Goal: Task Accomplishment & Management: Manage account settings

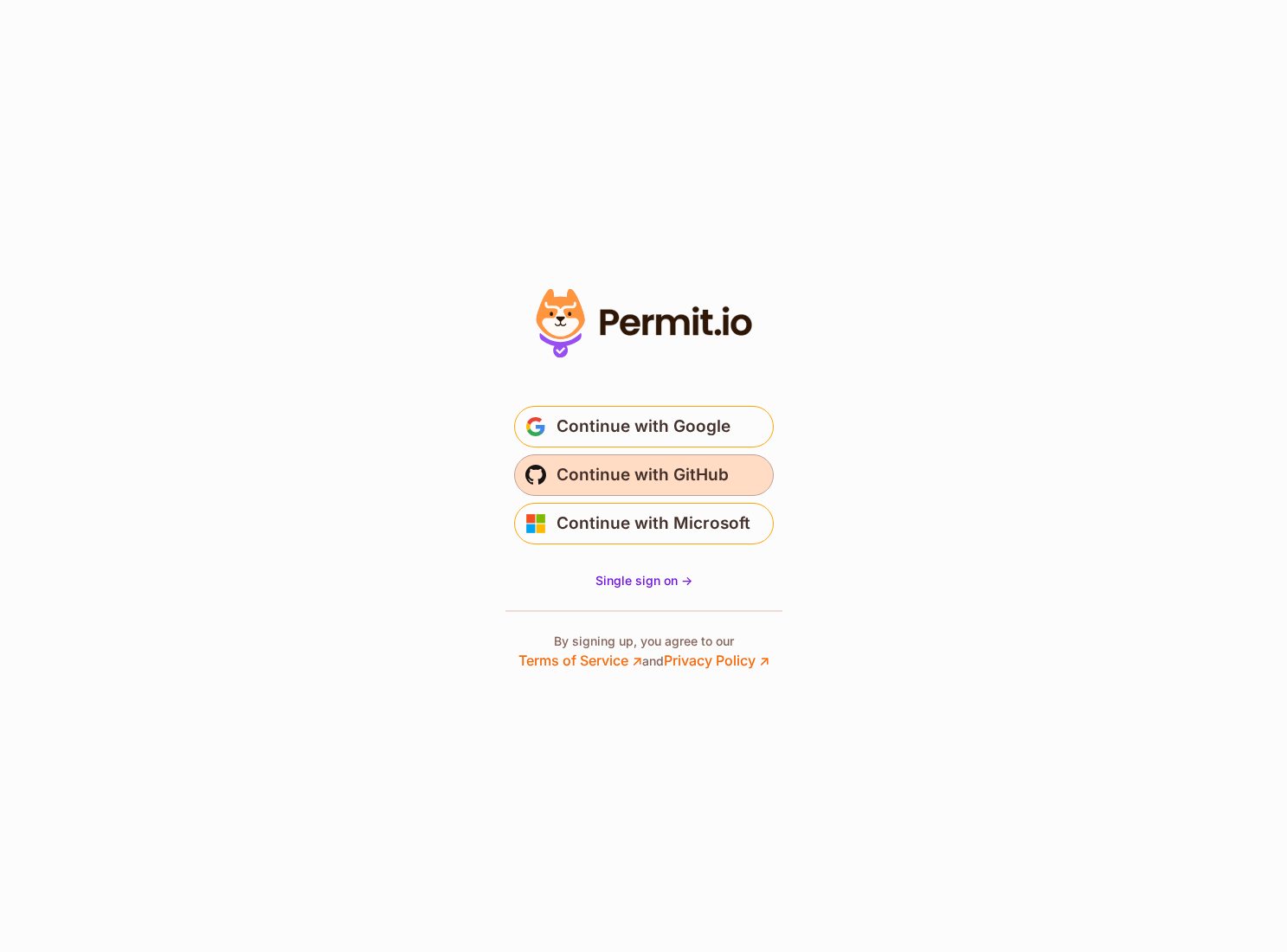
click at [598, 479] on span "Continue with GitHub" at bounding box center [643, 476] width 173 height 27
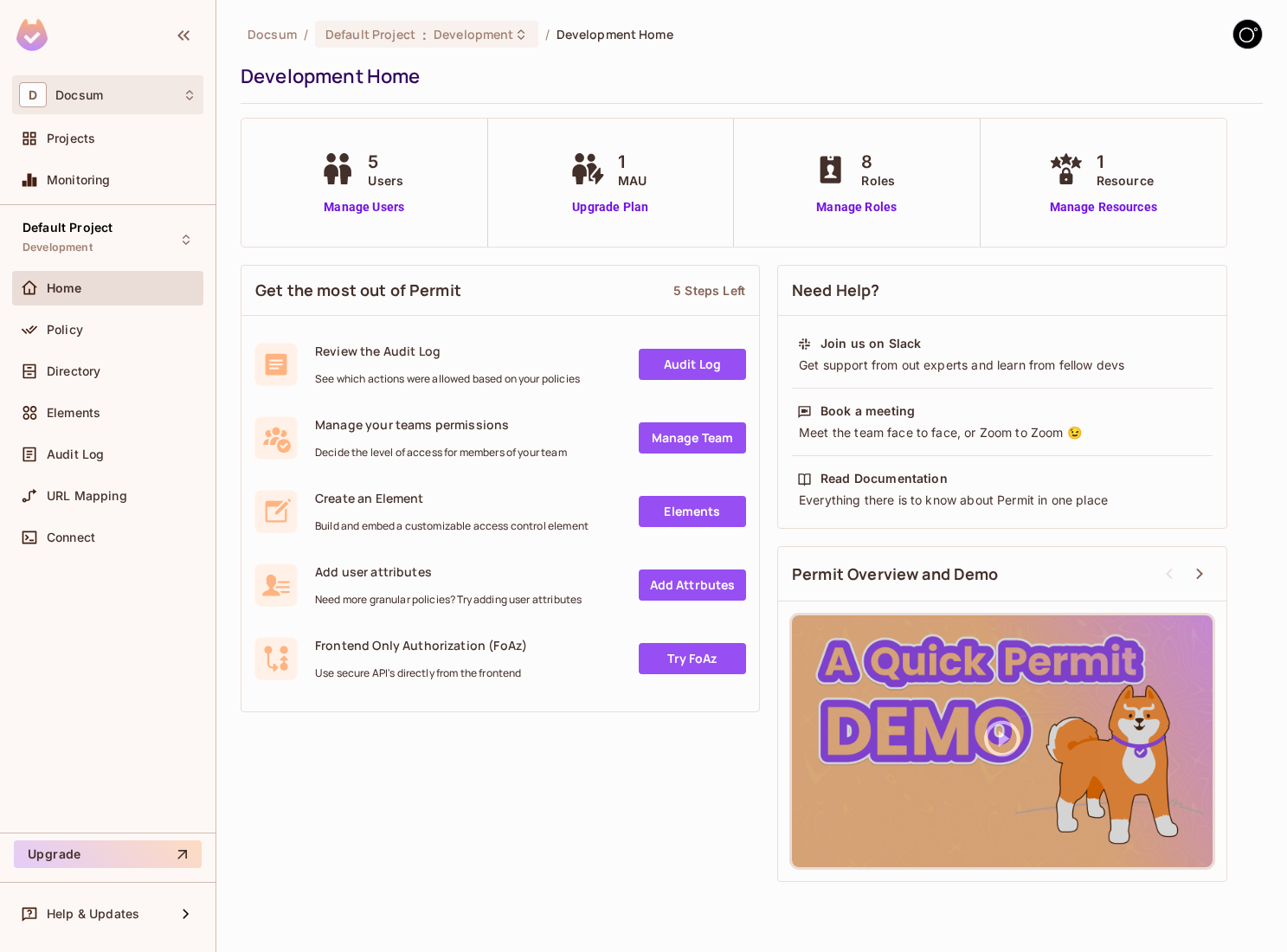
click at [131, 94] on div "D Docsum" at bounding box center [108, 95] width 177 height 26
click at [131, 94] on div at bounding box center [644, 476] width 1287 height 952
click at [107, 374] on div "Directory" at bounding box center [121, 371] width 150 height 14
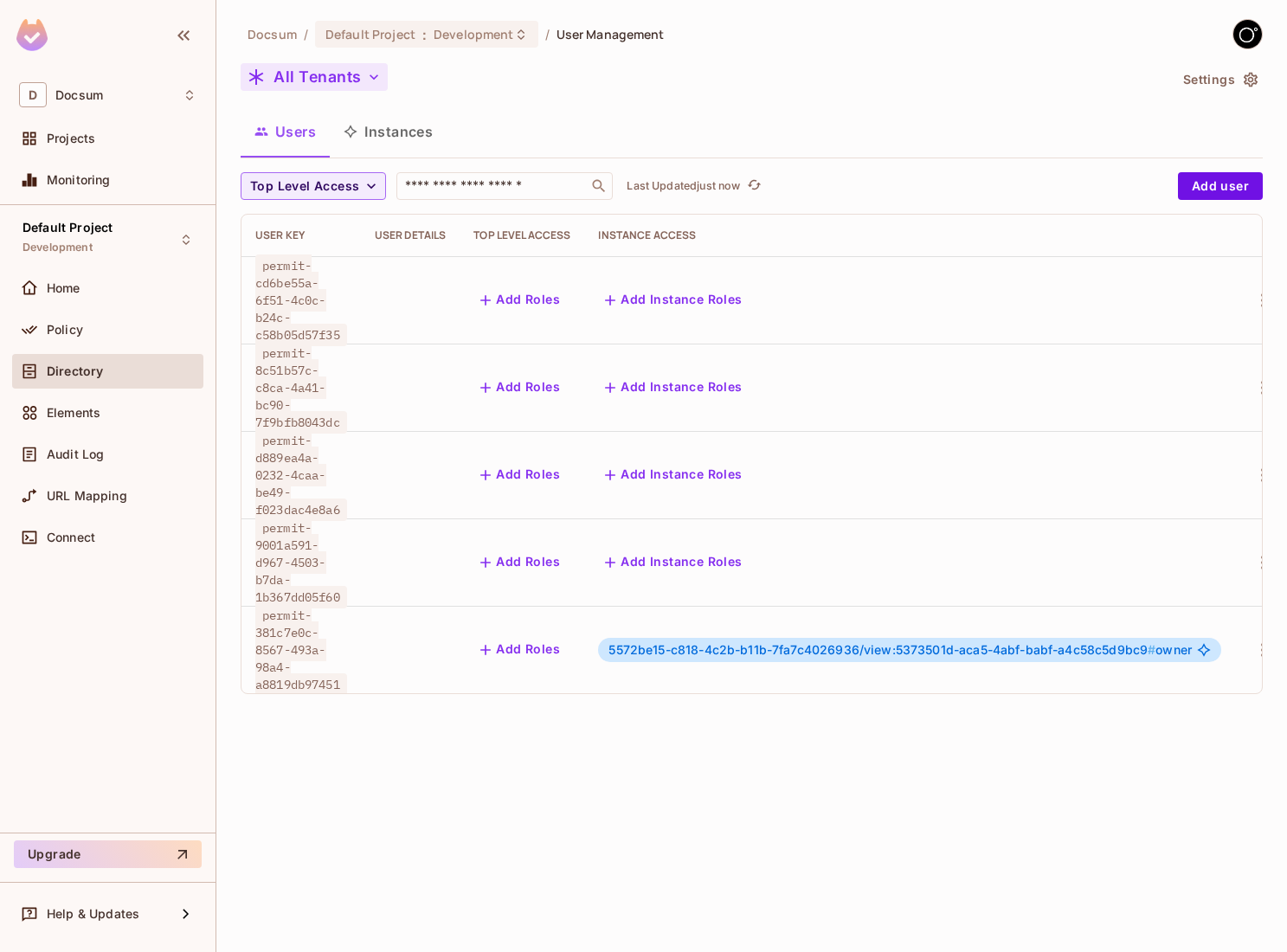
click at [361, 68] on button "All Tenants" at bounding box center [314, 77] width 147 height 27
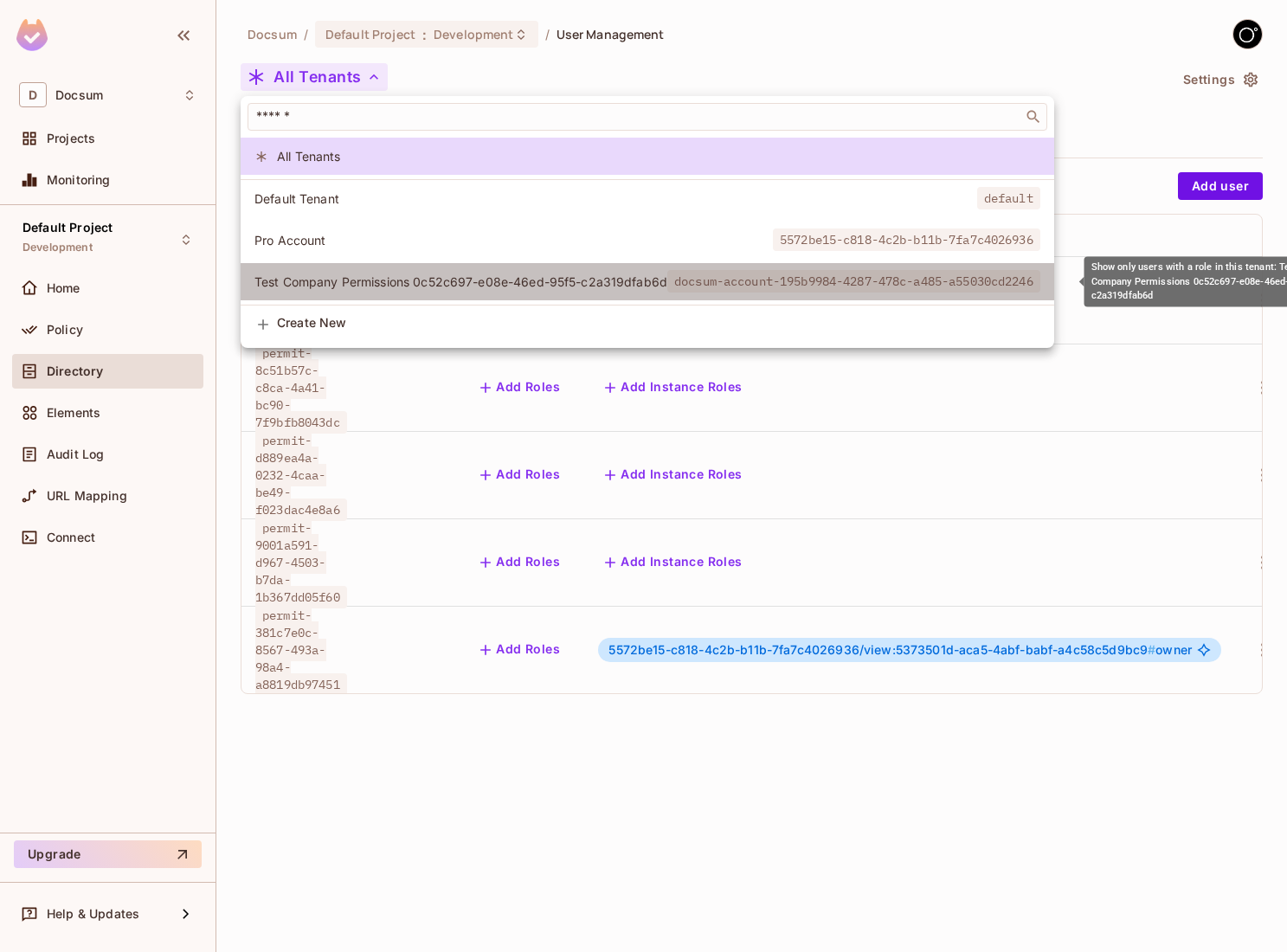
click at [490, 291] on li "Test Company Permissions 0c52c697-e08e-46ed-95f5-c2a319dfab6d docsum-account-19…" at bounding box center [648, 281] width 814 height 37
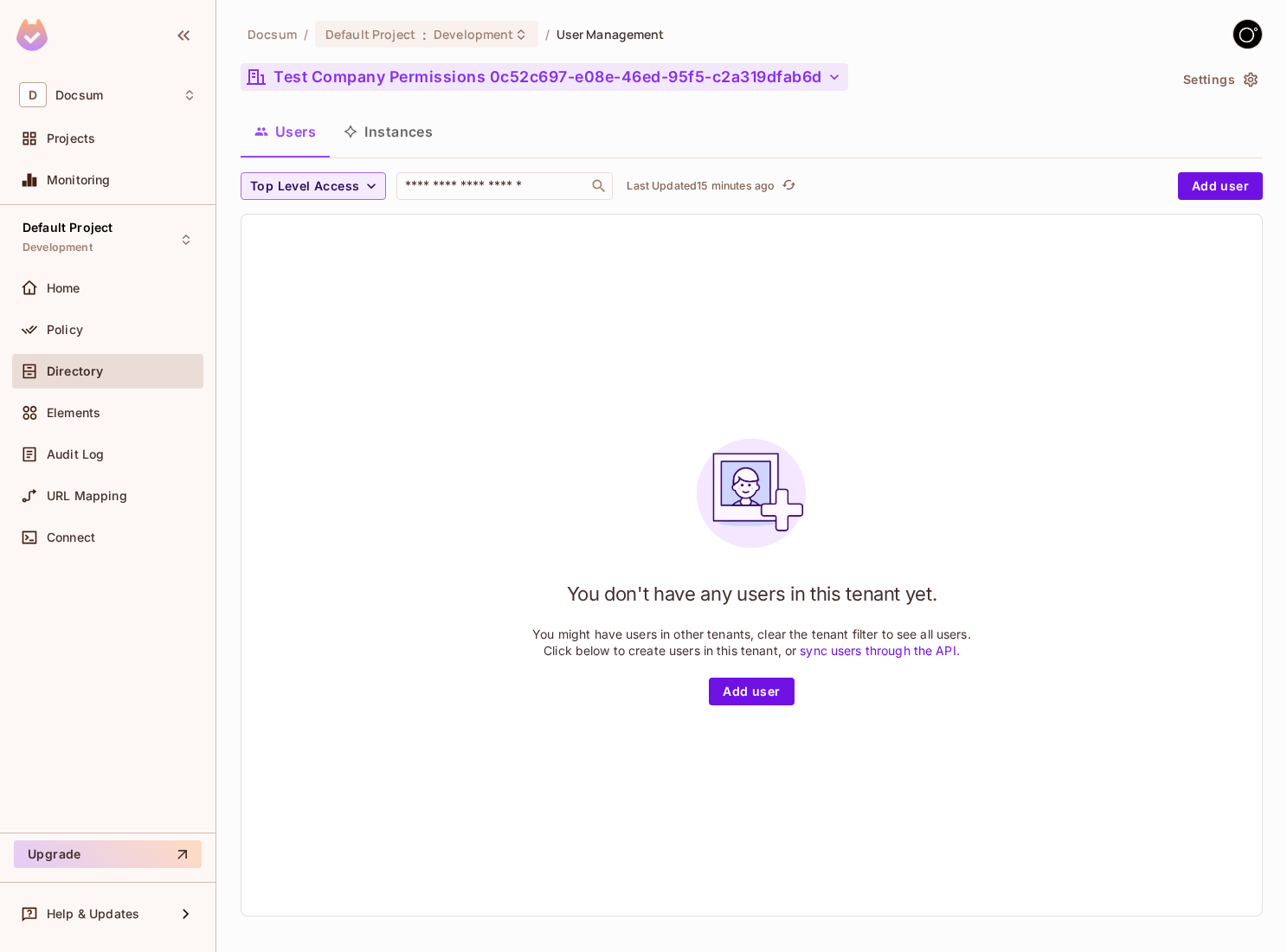
click at [328, 73] on button "Test Company Permissions 0c52c697-e08e-46ed-95f5-c2a319dfab6d" at bounding box center [545, 77] width 608 height 27
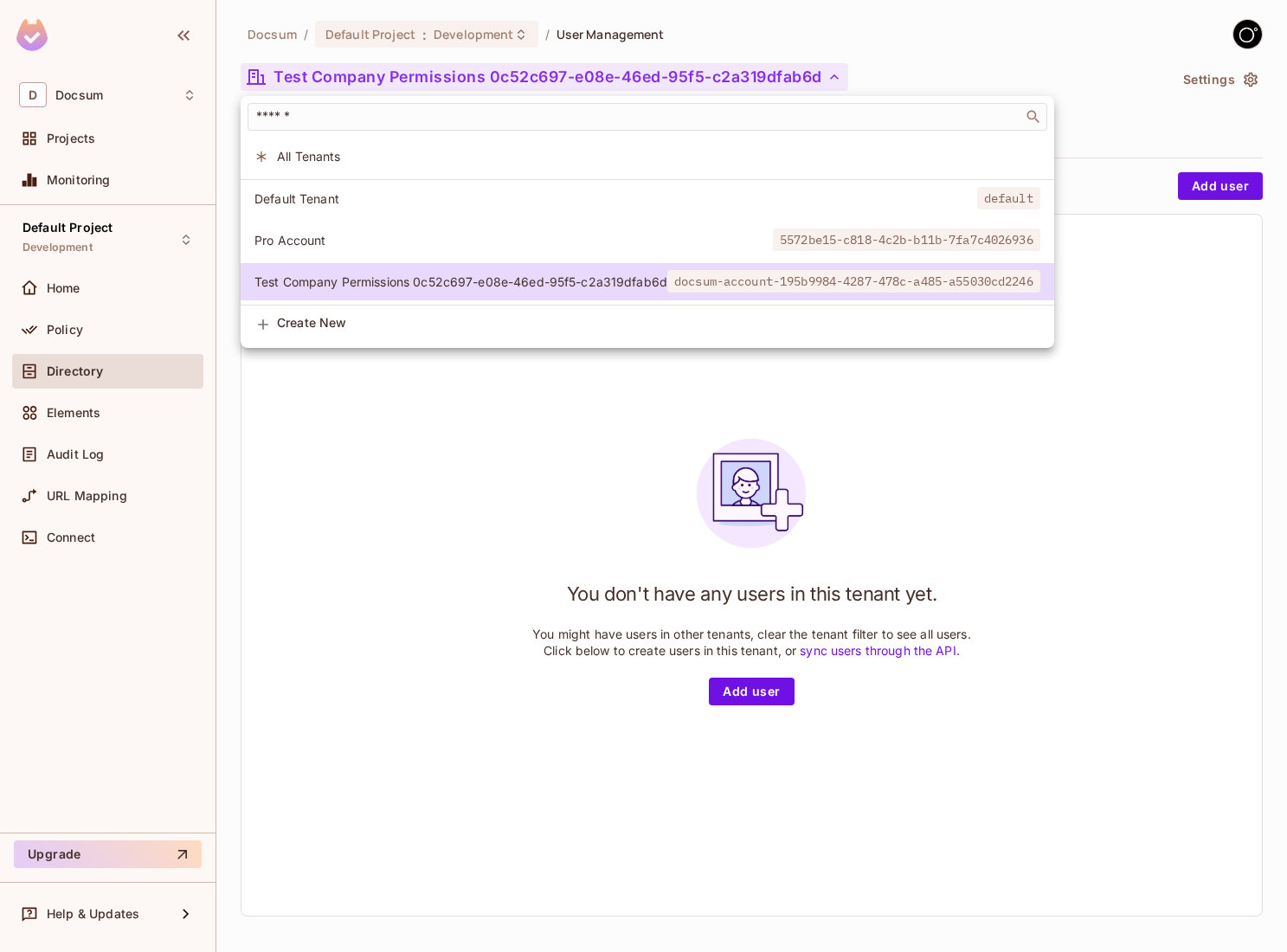
click at [328, 73] on div at bounding box center [644, 476] width 1287 height 952
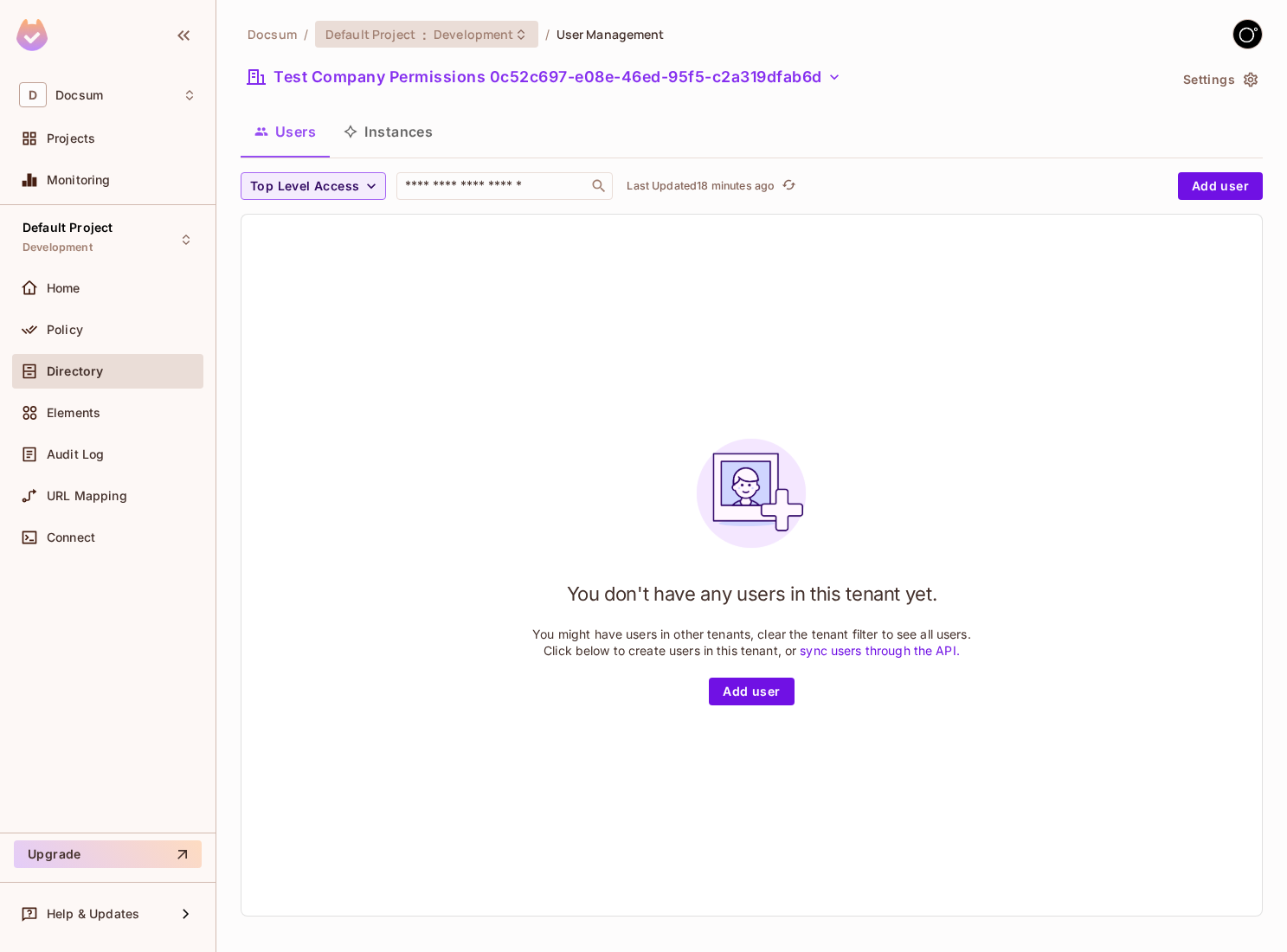
click at [462, 35] on span "Development" at bounding box center [473, 34] width 79 height 16
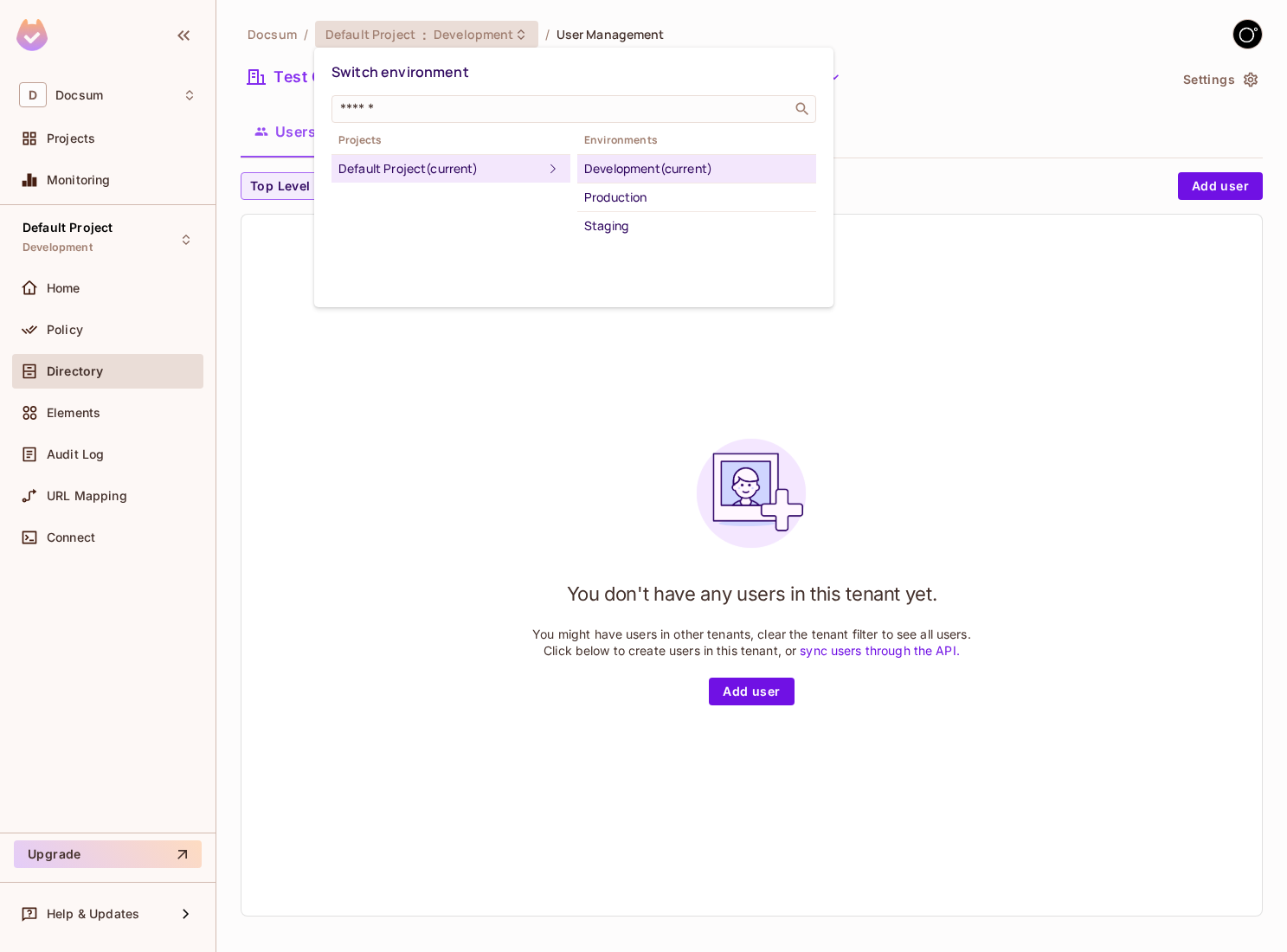
click at [604, 167] on div "Development (current)" at bounding box center [696, 169] width 225 height 21
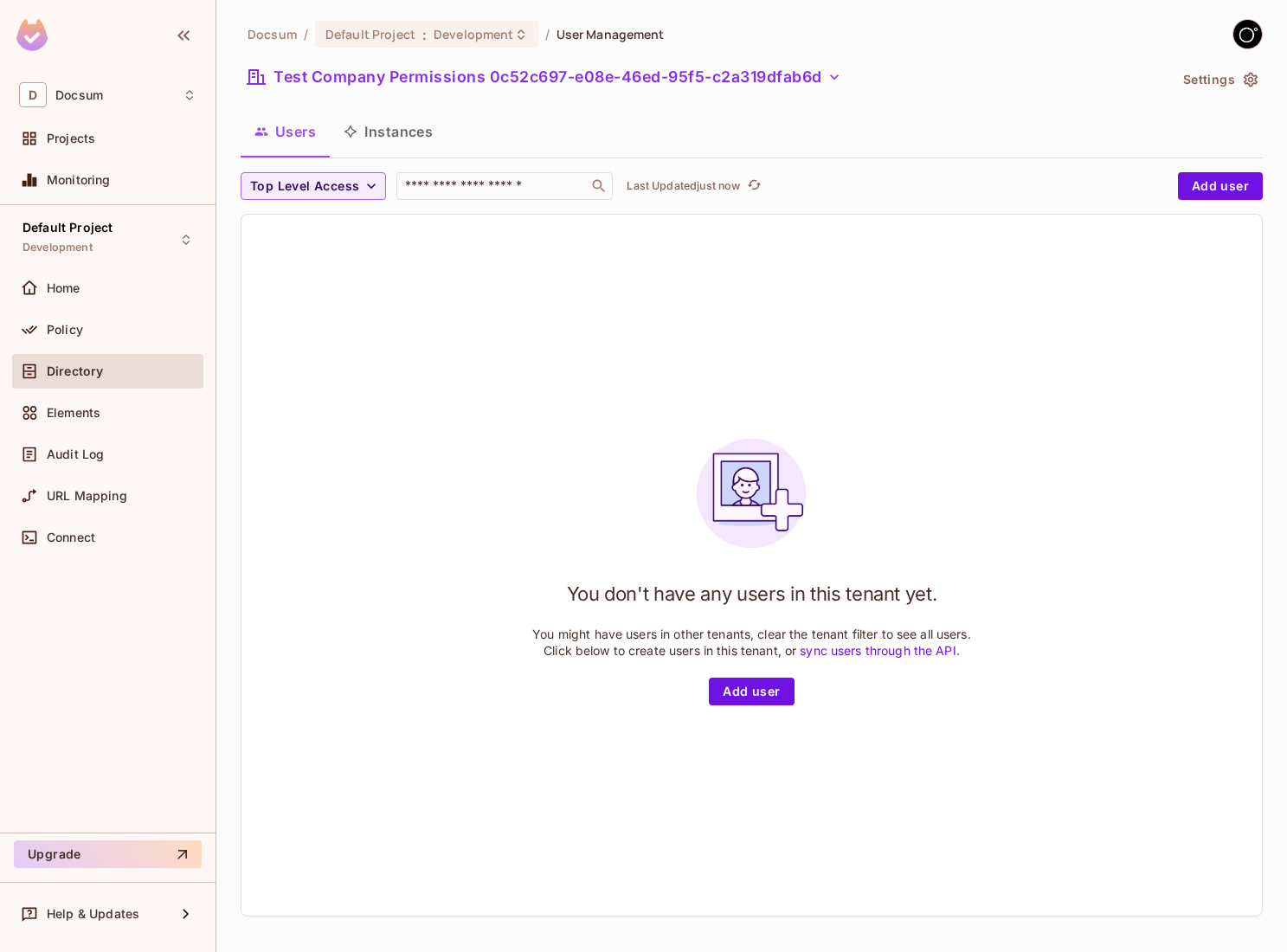
click at [298, 133] on button "Users" at bounding box center [286, 131] width 89 height 43
click at [425, 36] on div "Default Project : Development" at bounding box center [416, 34] width 182 height 16
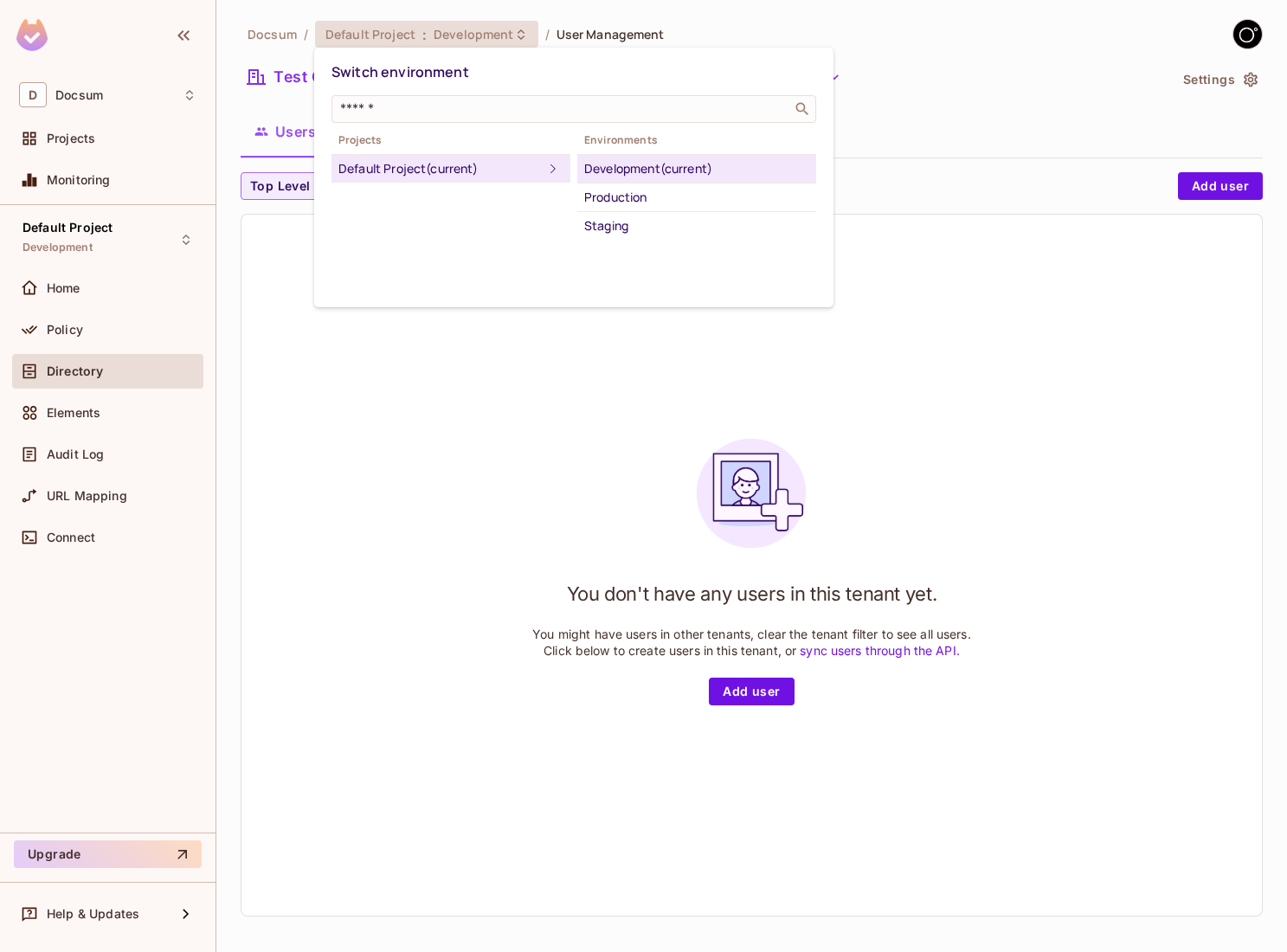
click at [597, 168] on div "Development (current)" at bounding box center [696, 169] width 225 height 21
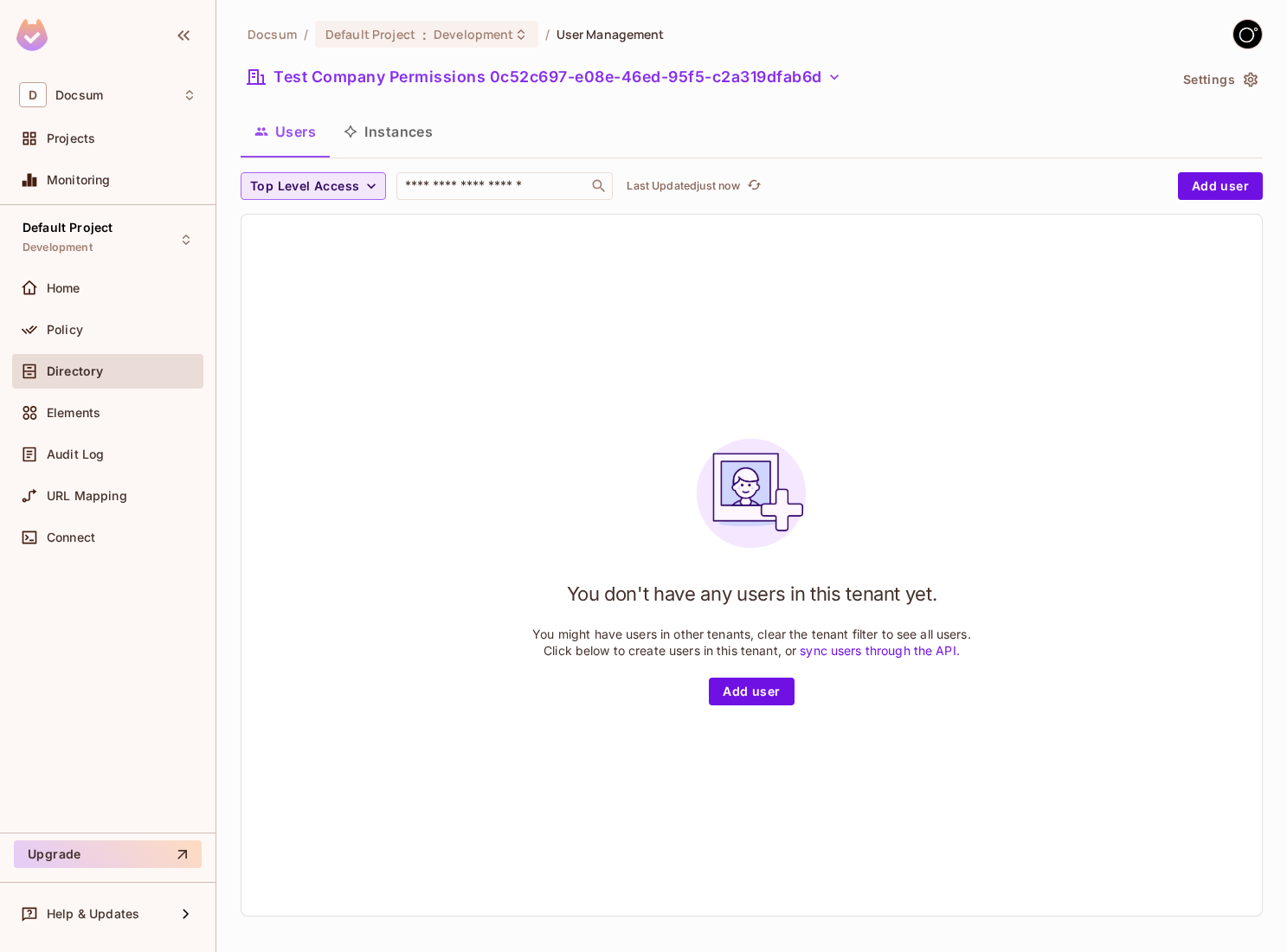
click at [307, 183] on span "Top Level Access" at bounding box center [305, 187] width 110 height 22
click at [478, 91] on div at bounding box center [644, 476] width 1287 height 952
click at [321, 88] on button "Test Company Permissions 0c52c697-e08e-46ed-95f5-c2a319dfab6d" at bounding box center [545, 77] width 608 height 27
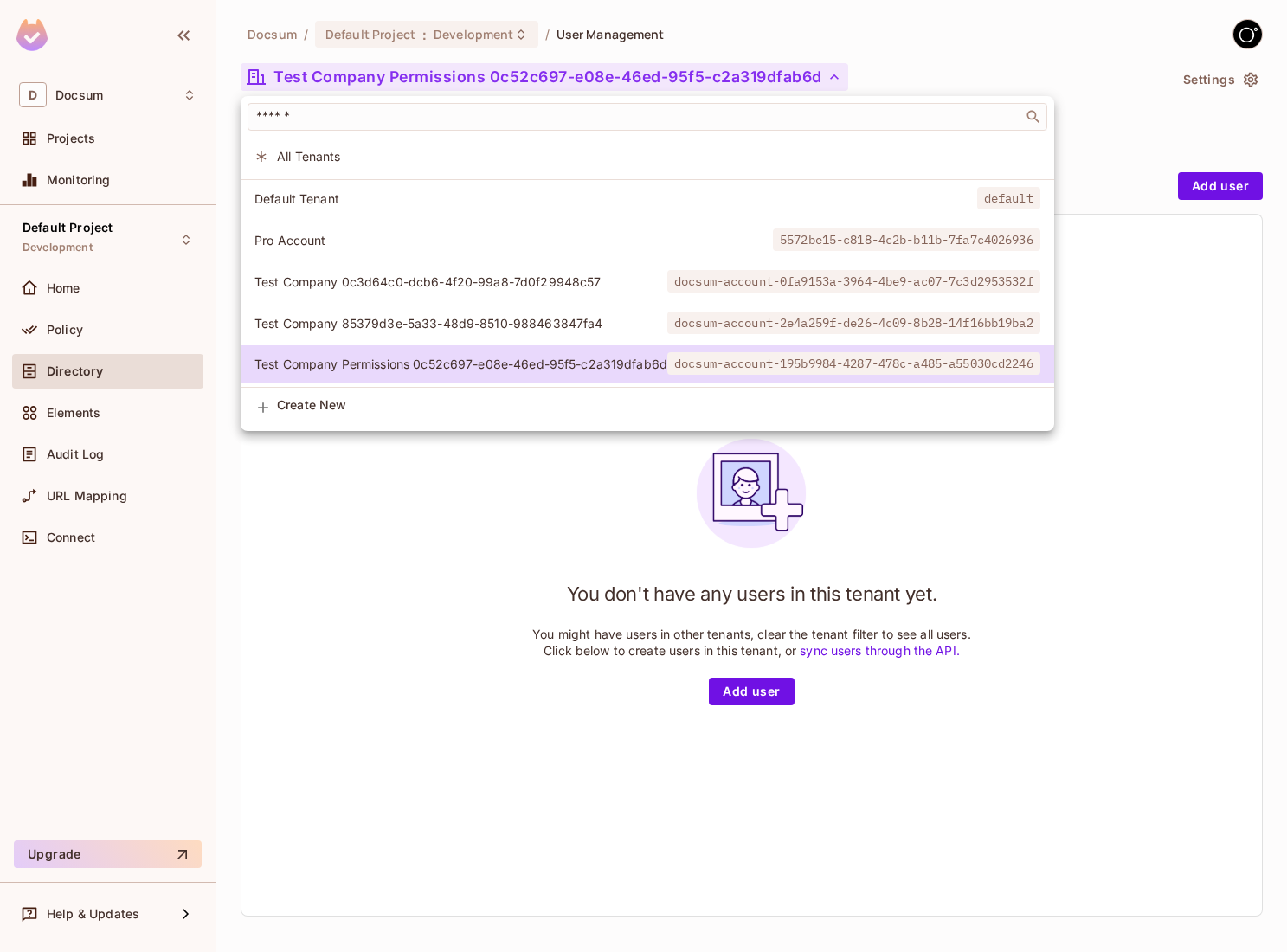
click at [559, 152] on span "All Tenants" at bounding box center [659, 156] width 764 height 16
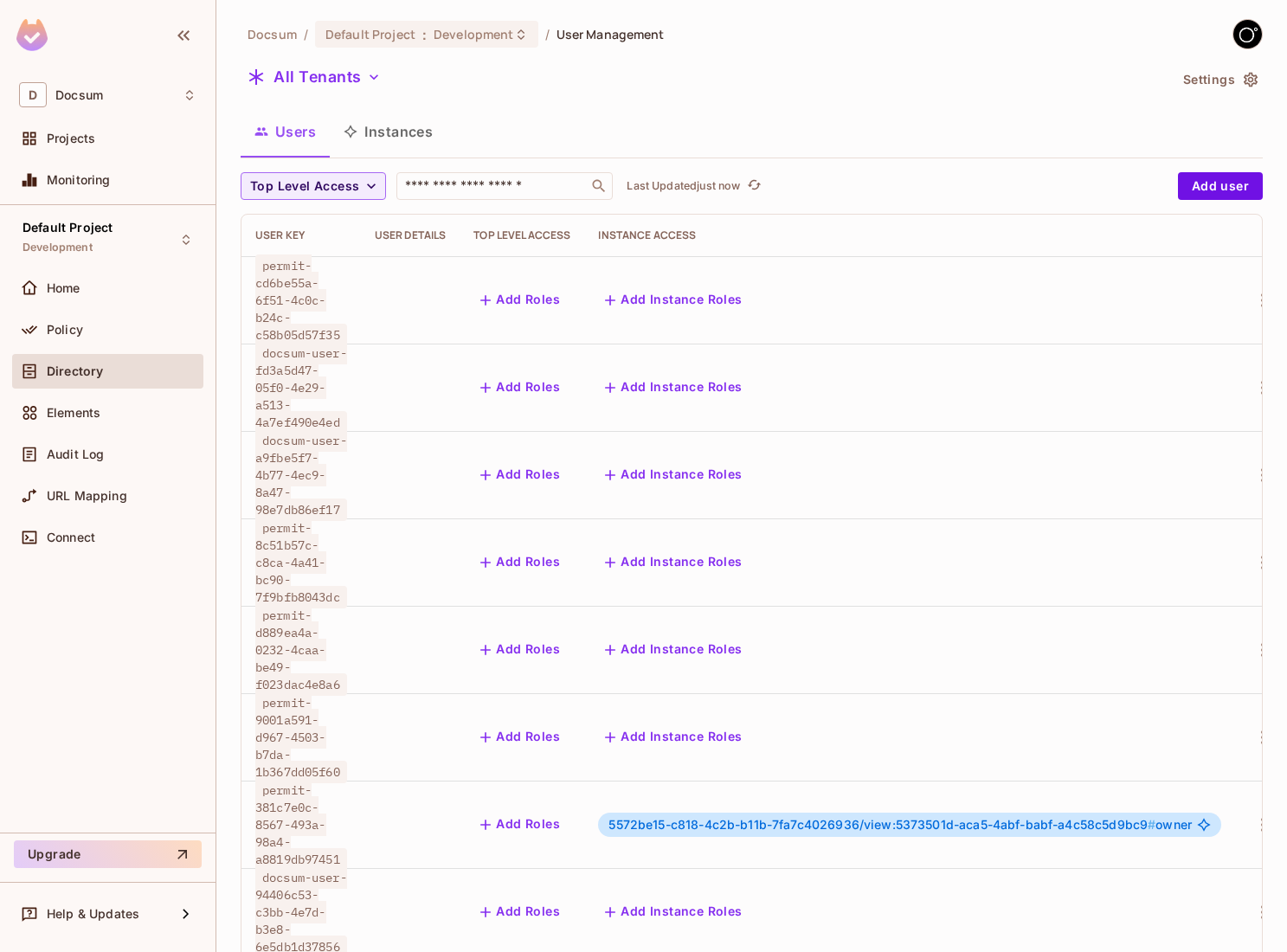
scroll to position [0, 8]
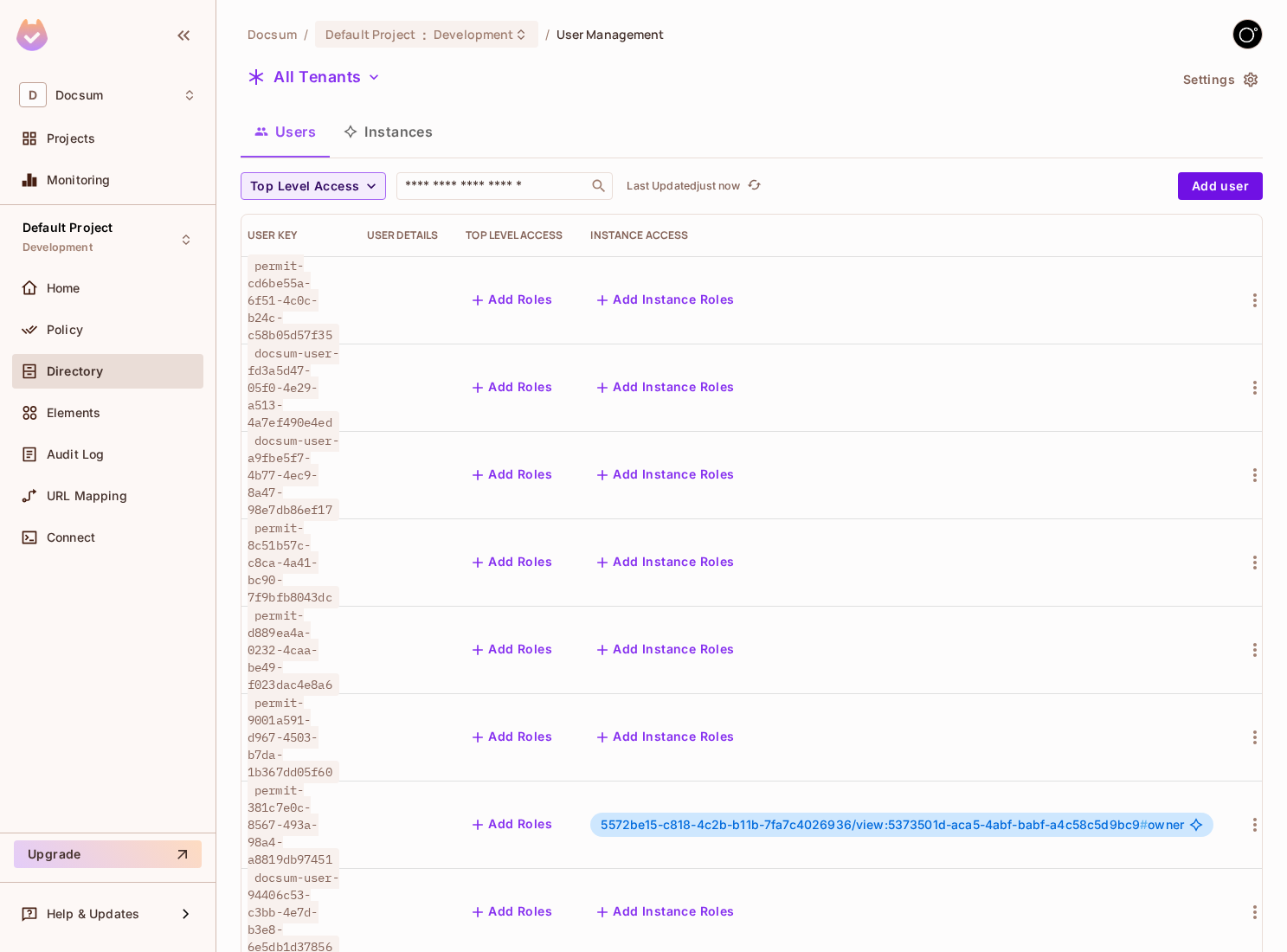
click at [412, 138] on button "Instances" at bounding box center [388, 131] width 117 height 43
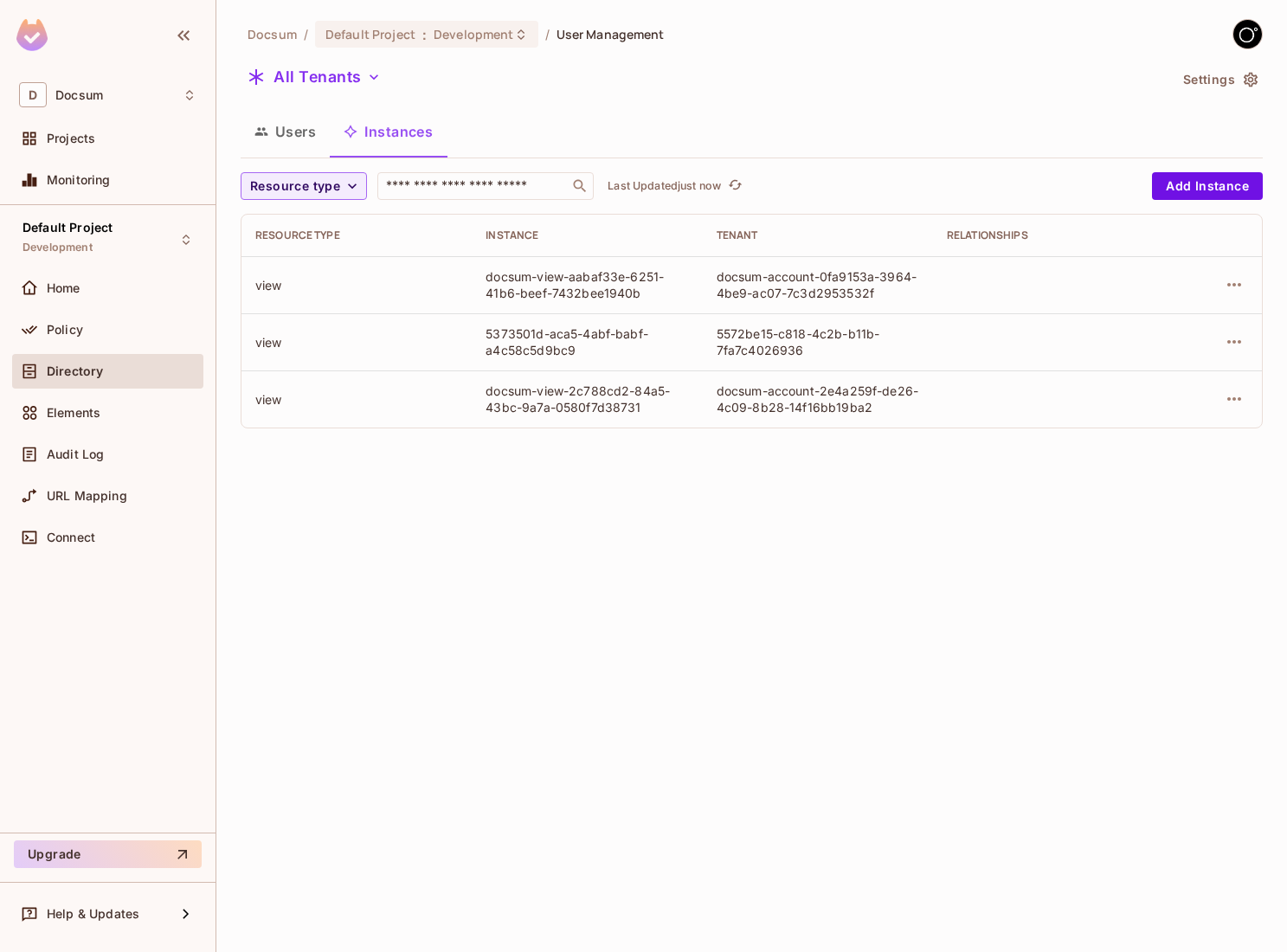
click at [297, 121] on button "Users" at bounding box center [286, 131] width 89 height 43
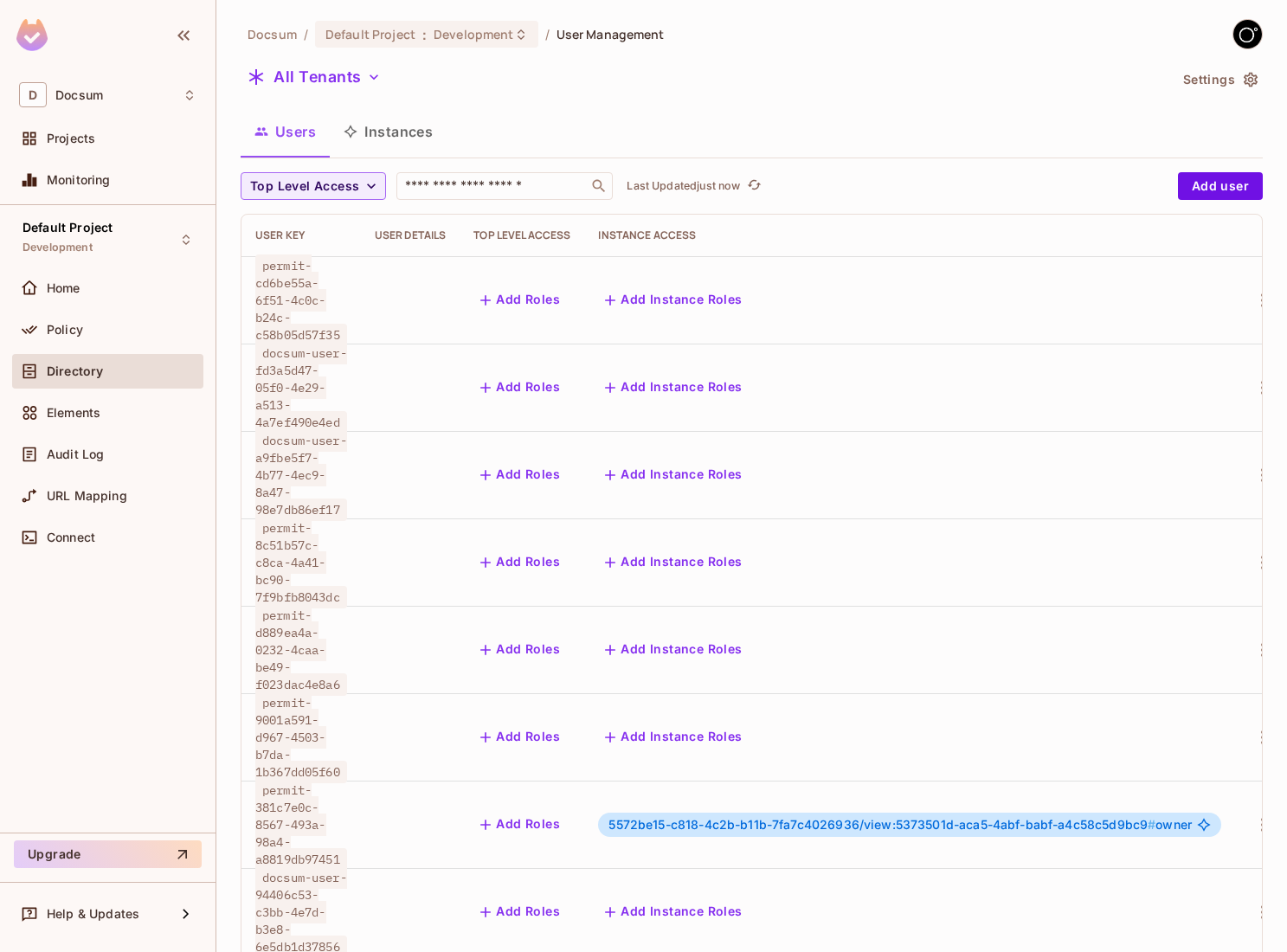
click at [1237, 88] on button "Settings" at bounding box center [1219, 79] width 87 height 27
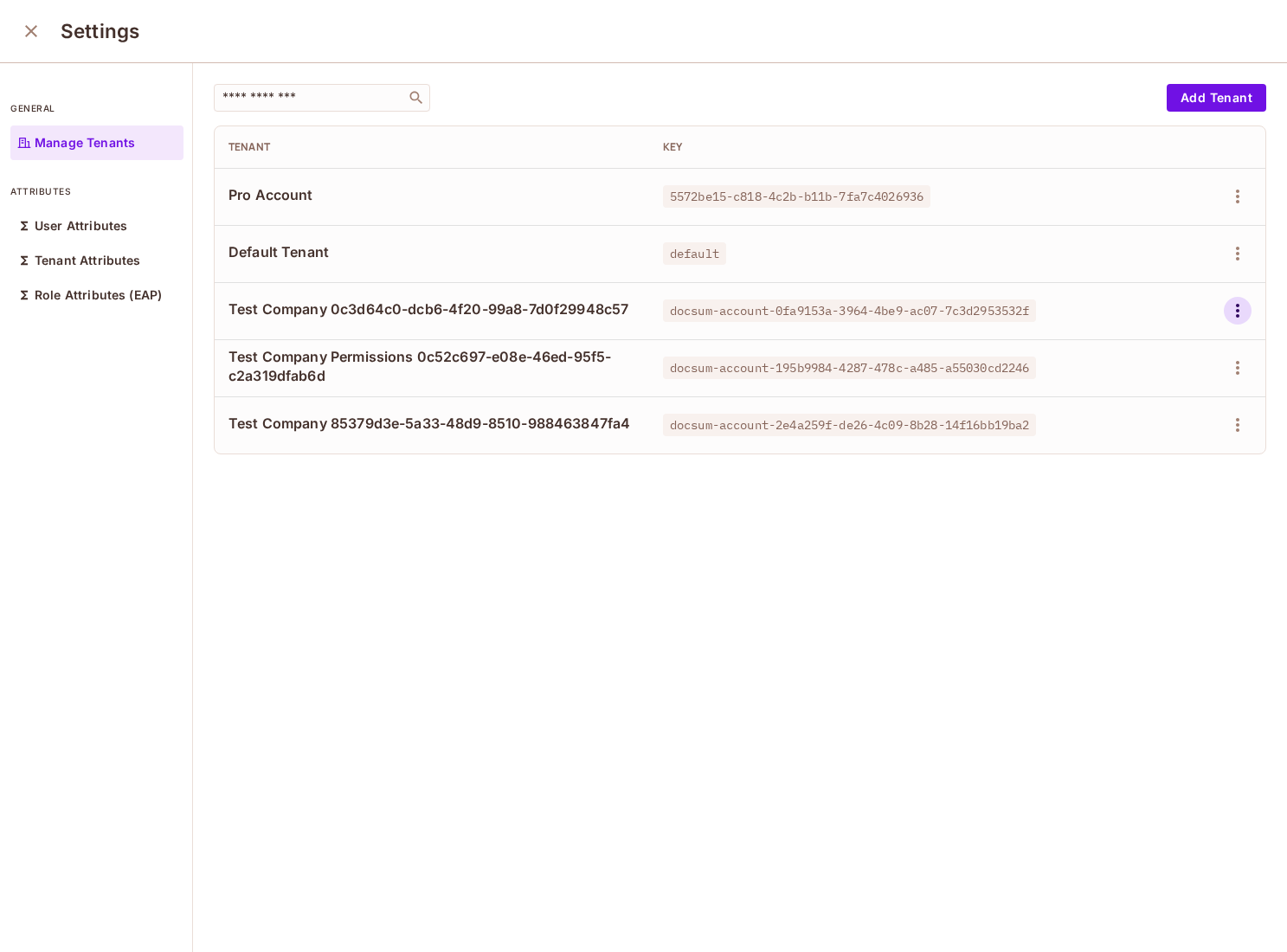
click at [1236, 304] on icon "button" at bounding box center [1238, 310] width 21 height 21
click at [1149, 413] on span "Delete Tenant" at bounding box center [1176, 426] width 92 height 27
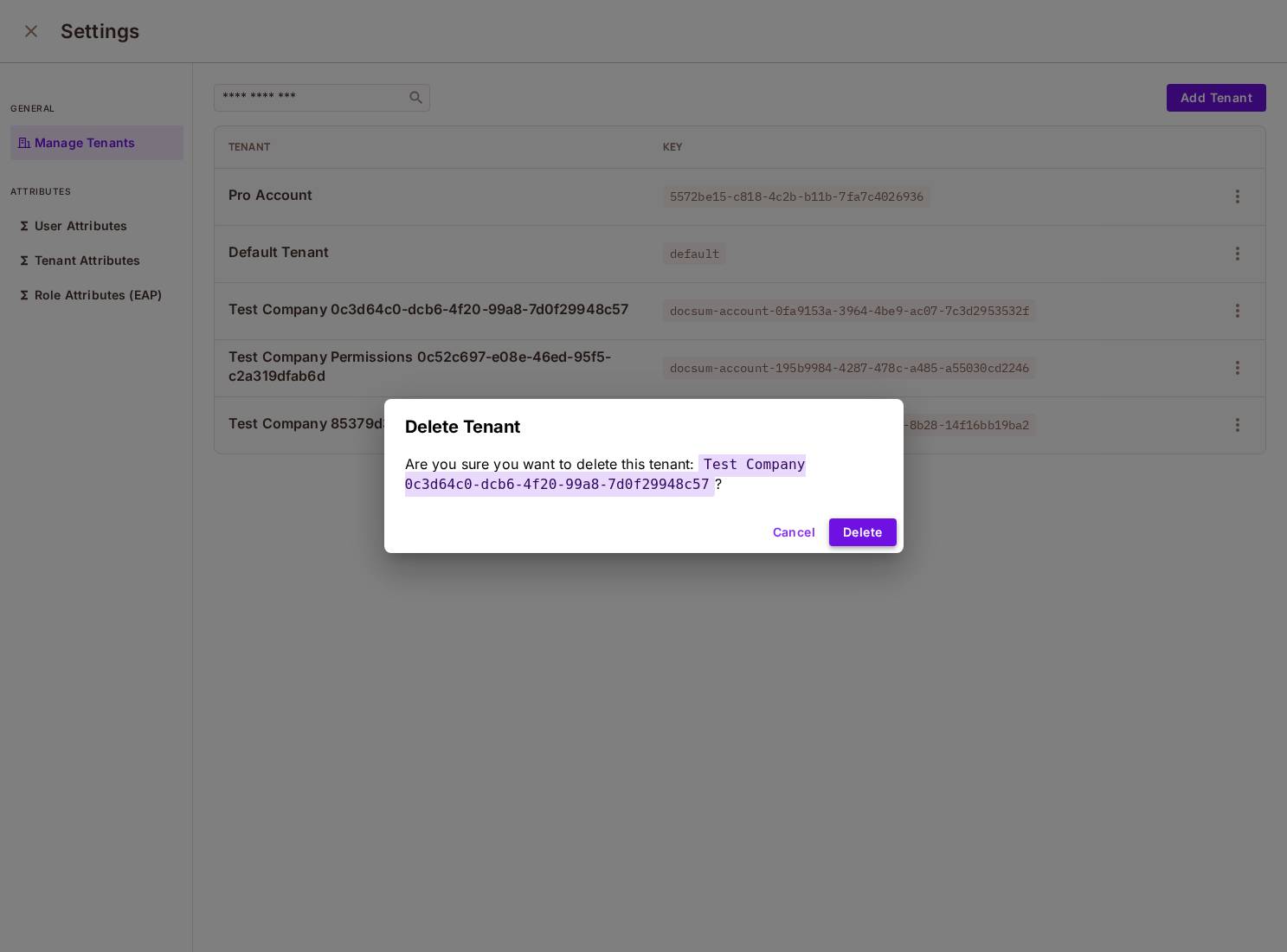
click at [888, 530] on button "Delete" at bounding box center [863, 532] width 67 height 27
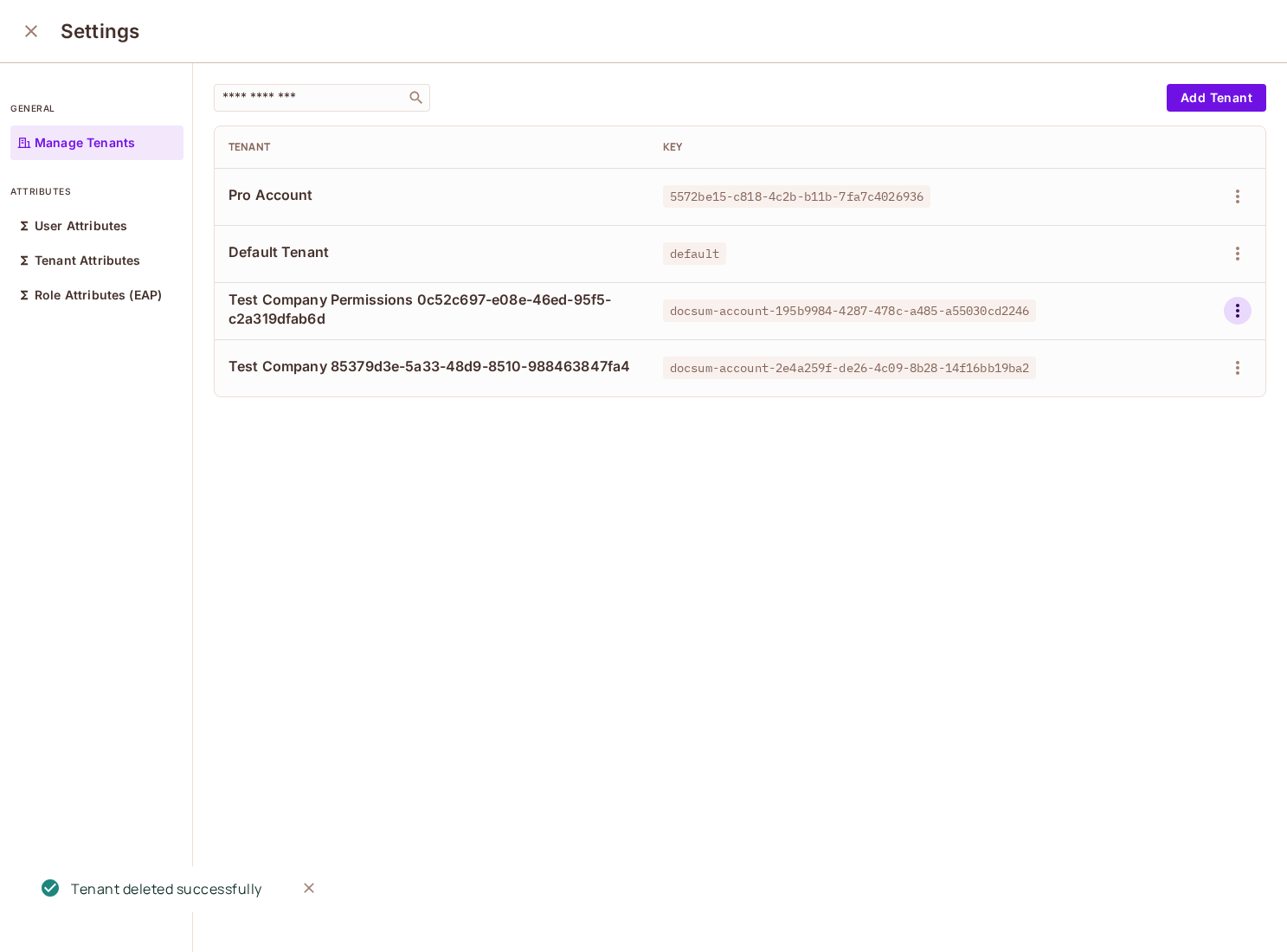
click at [1234, 312] on icon "button" at bounding box center [1238, 310] width 21 height 21
click at [1145, 426] on div "Delete Tenant" at bounding box center [1175, 426] width 81 height 17
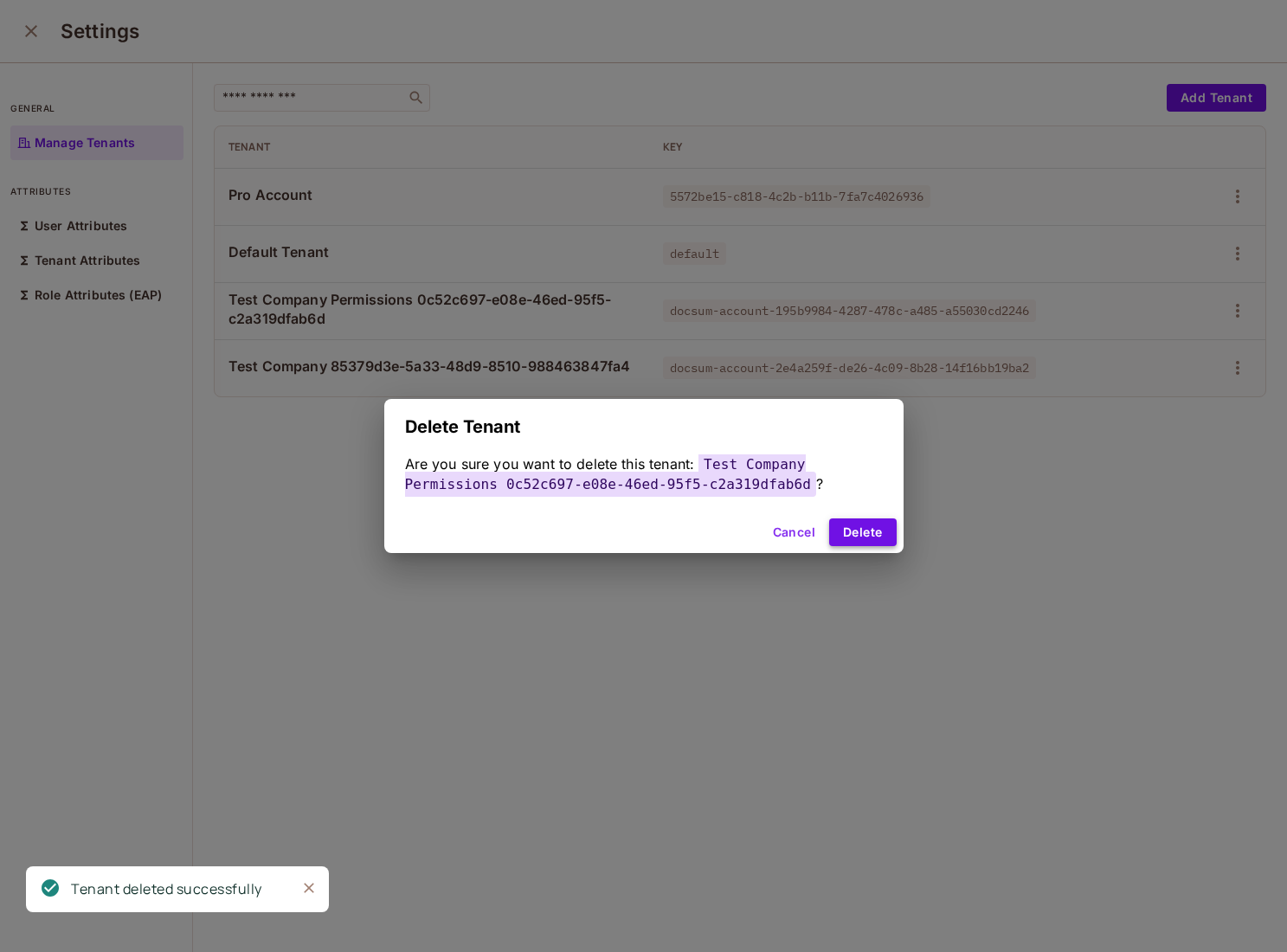
click at [871, 523] on button "Delete" at bounding box center [863, 532] width 67 height 27
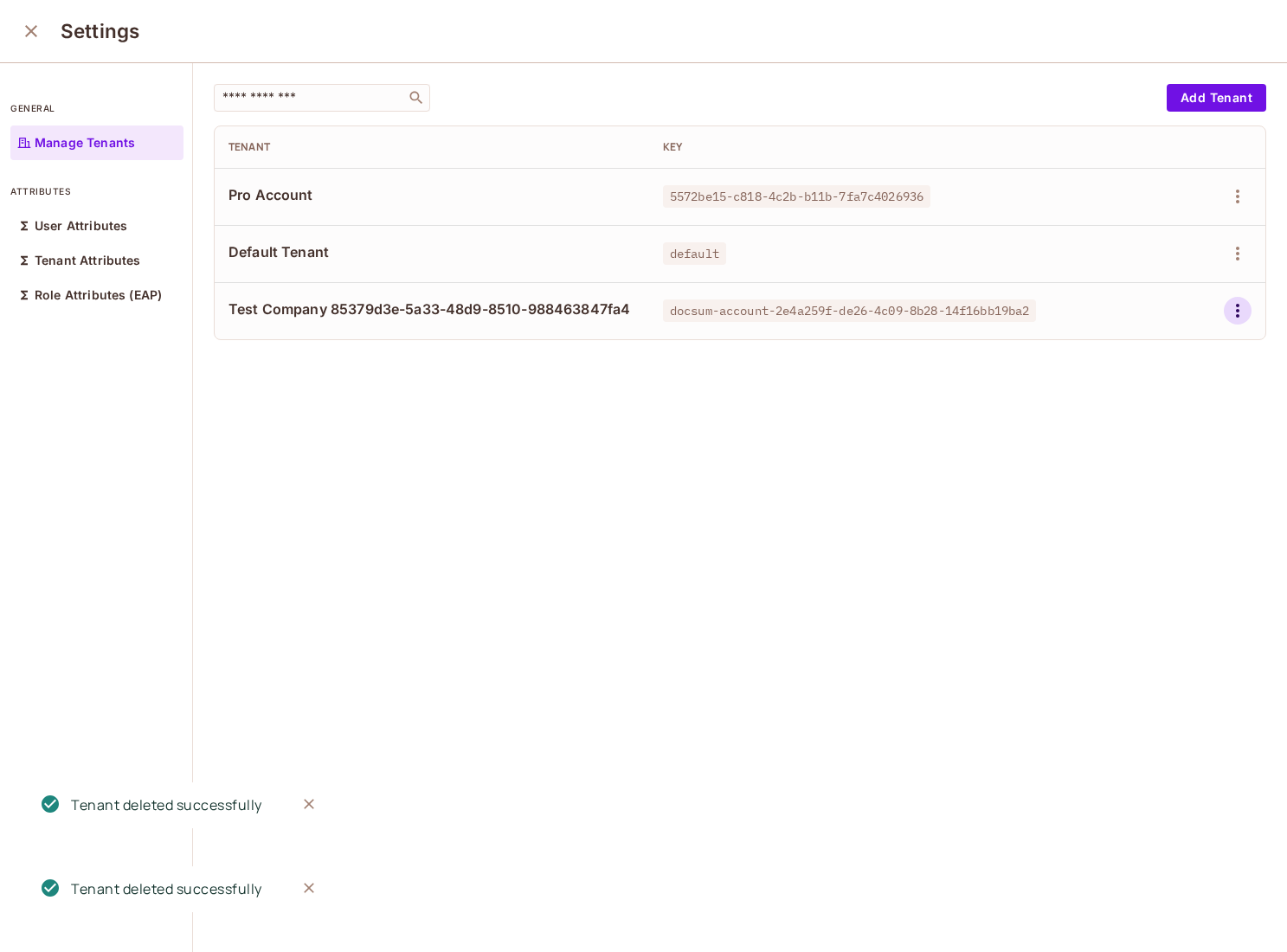
click at [1240, 310] on icon "button" at bounding box center [1238, 310] width 21 height 21
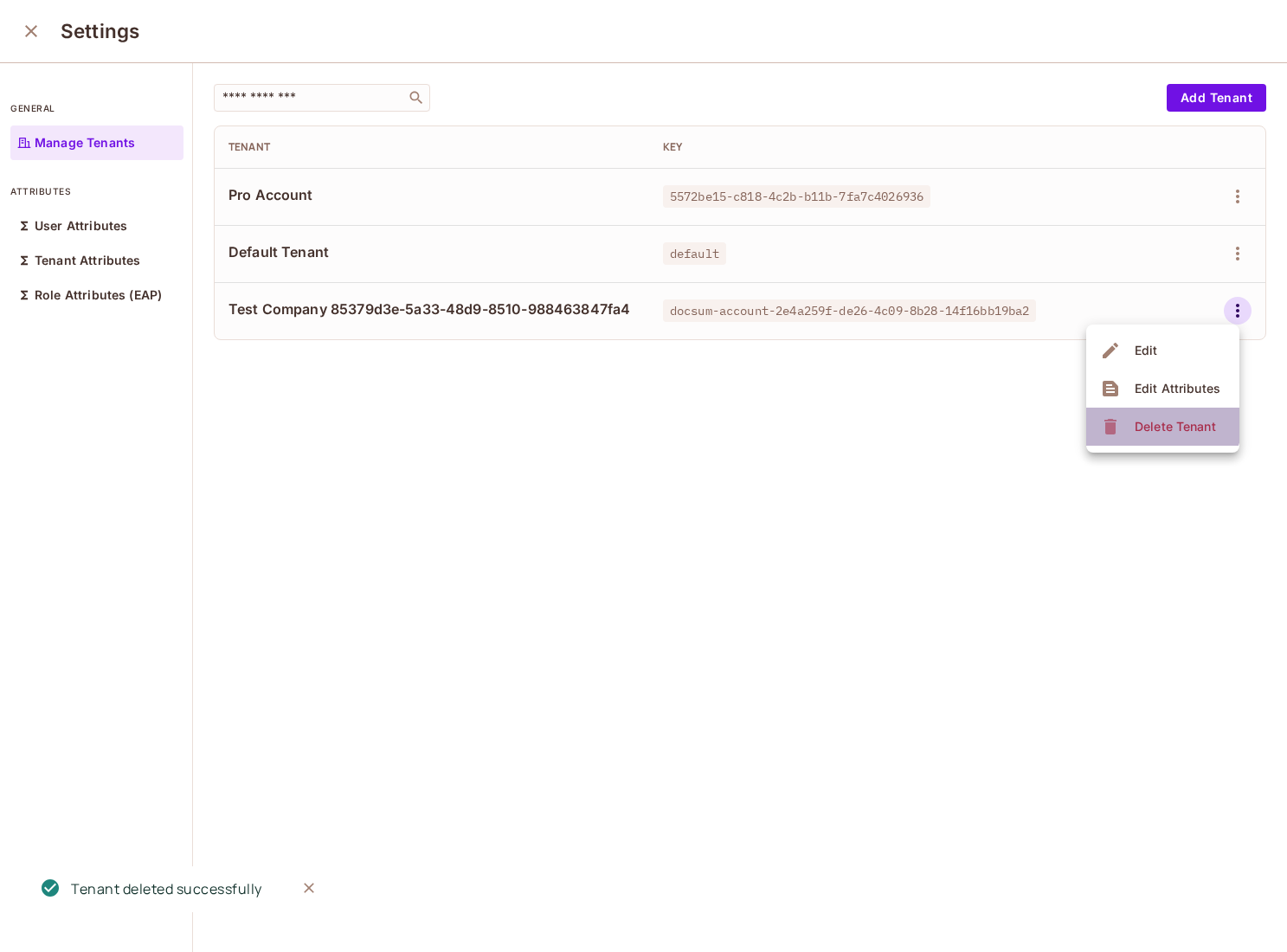
click at [1127, 412] on li "Delete Tenant" at bounding box center [1163, 427] width 153 height 38
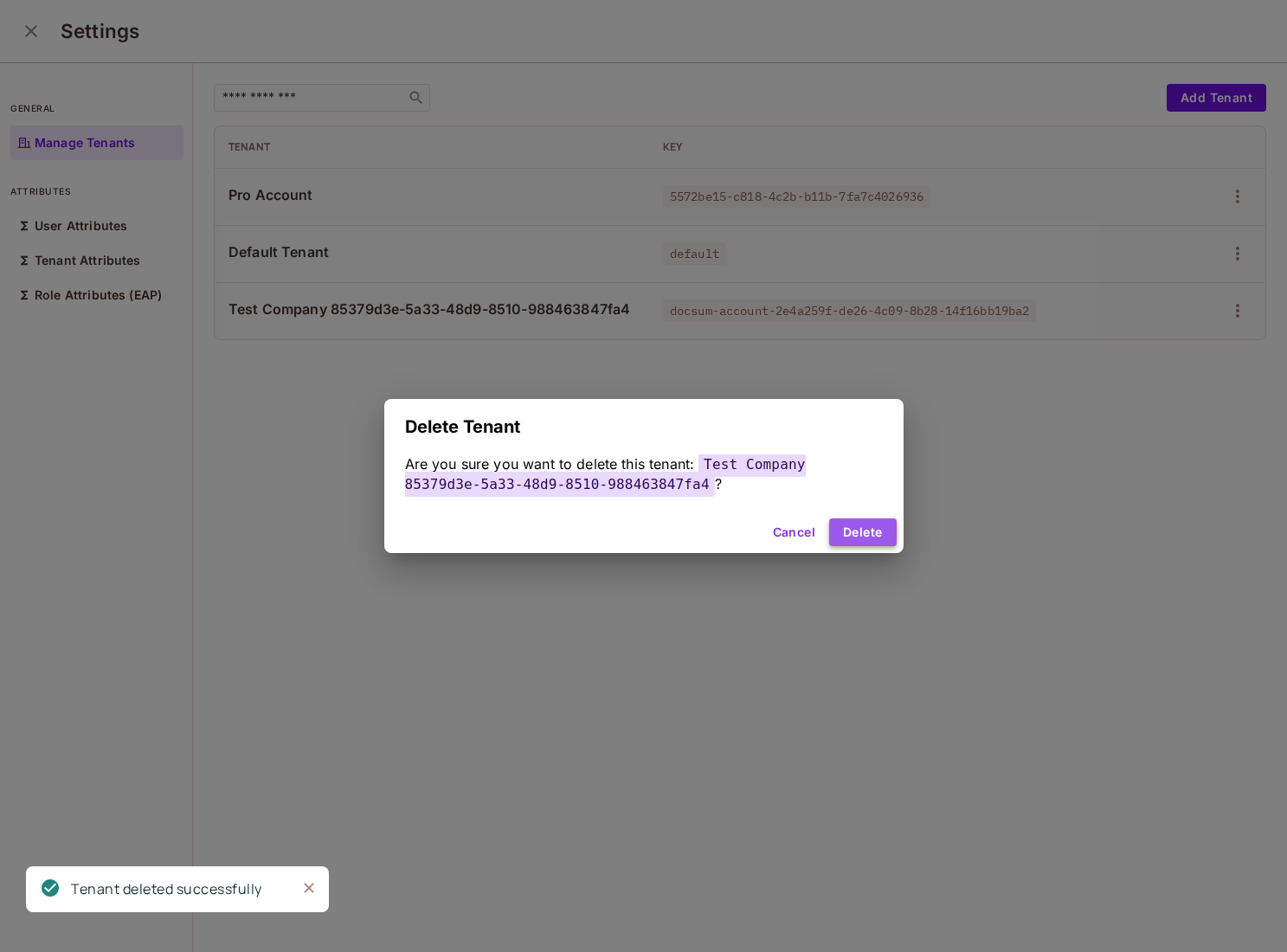
click at [870, 535] on button "Delete" at bounding box center [863, 532] width 67 height 27
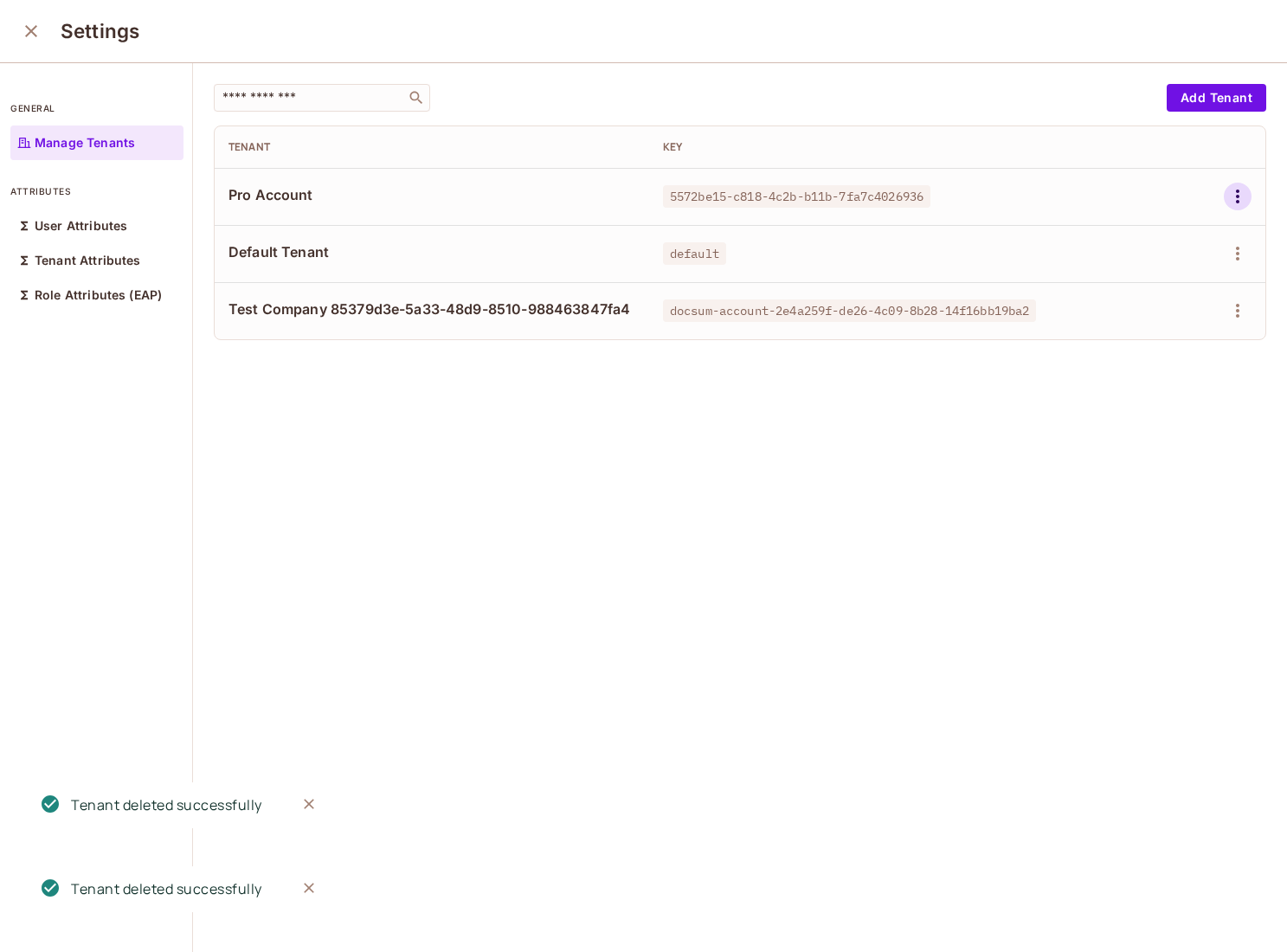
click at [1240, 192] on icon "button" at bounding box center [1238, 196] width 21 height 21
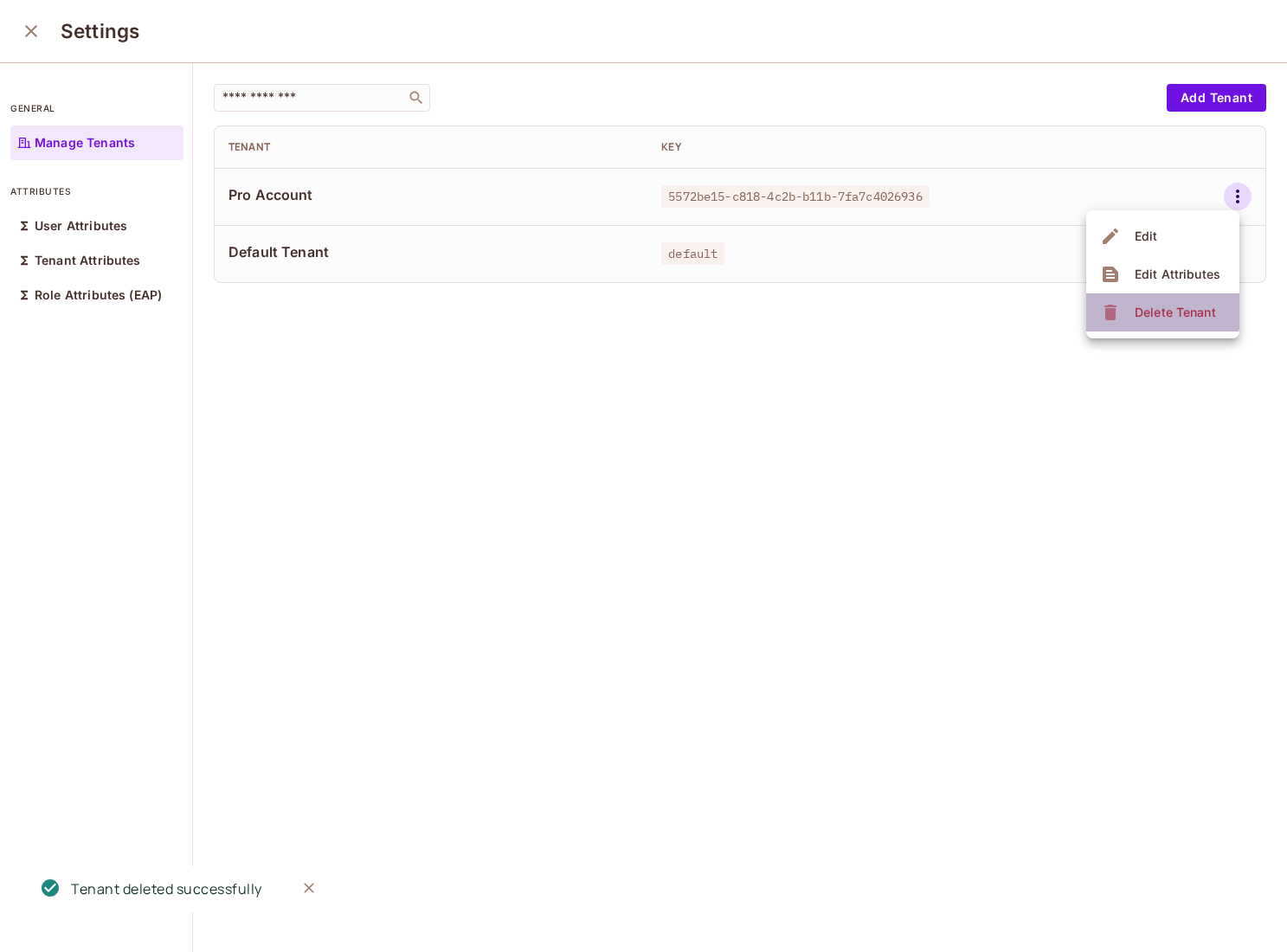
click at [1145, 307] on div "Delete Tenant" at bounding box center [1175, 312] width 81 height 17
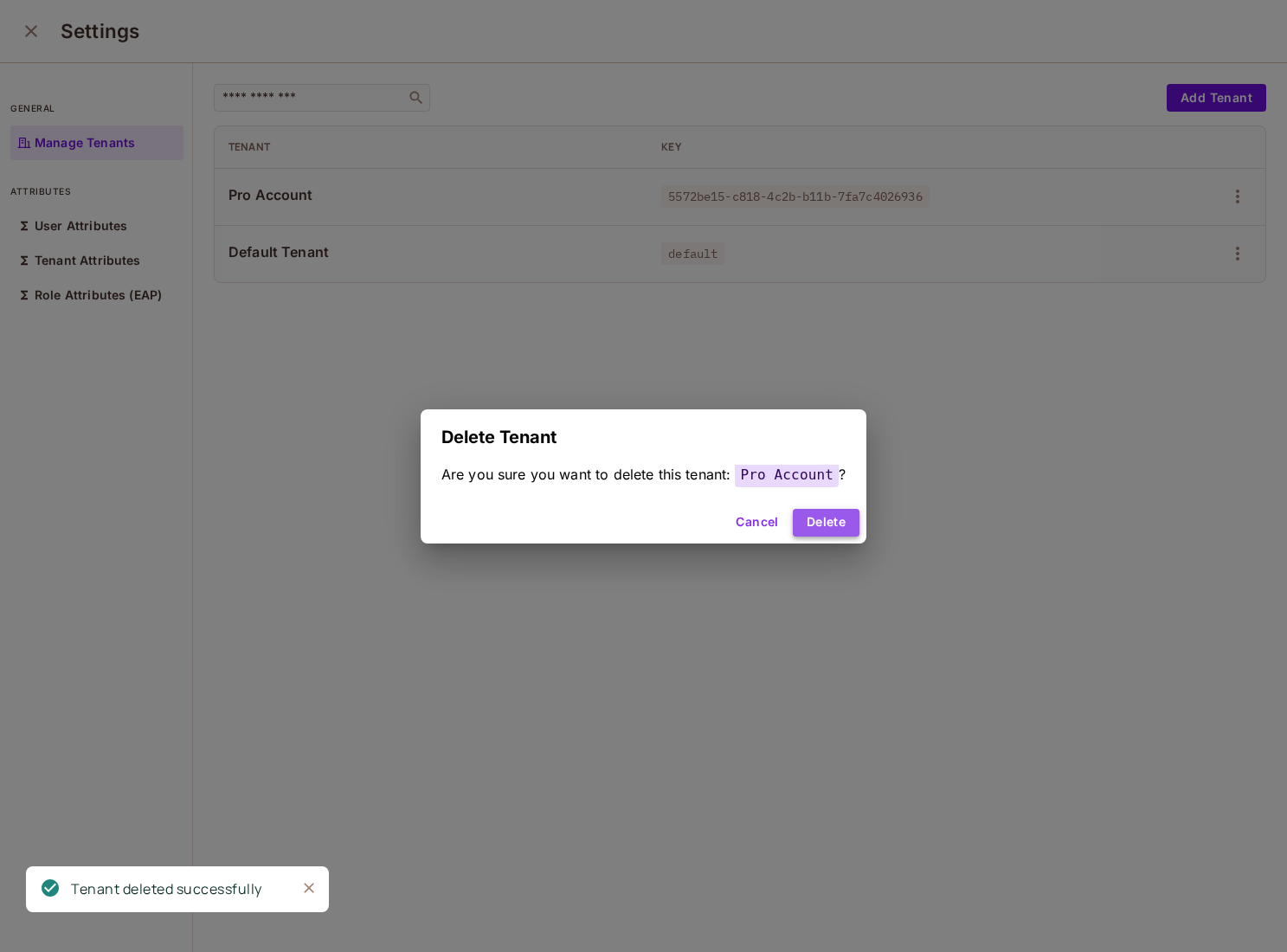
click at [837, 524] on button "Delete" at bounding box center [826, 523] width 67 height 27
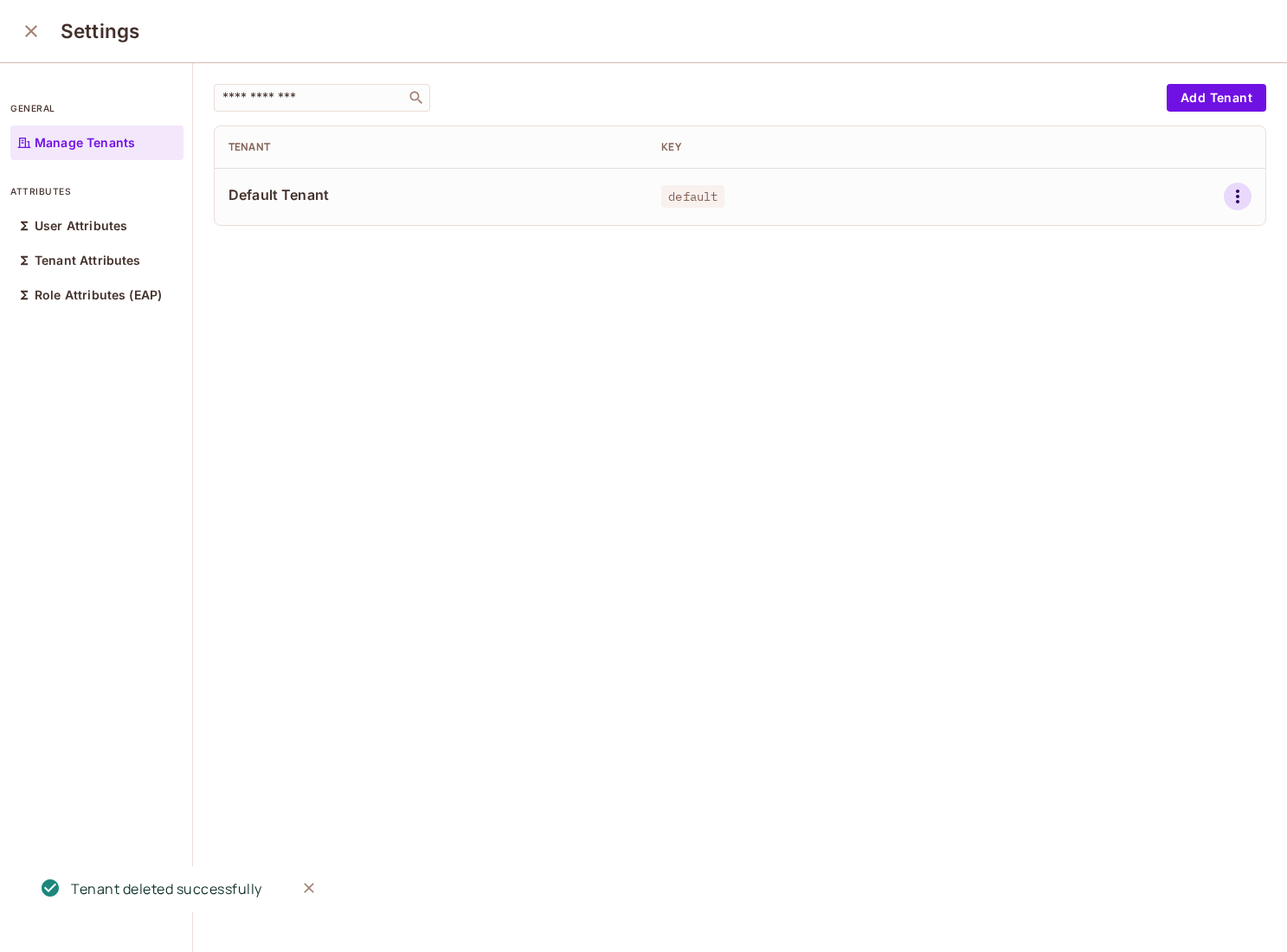
click at [1229, 195] on icon "button" at bounding box center [1238, 196] width 21 height 21
click at [965, 486] on div at bounding box center [644, 476] width 1287 height 952
click at [433, 643] on div "​ Add Tenant Tenant Key Default Tenant default" at bounding box center [740, 508] width 1094 height 891
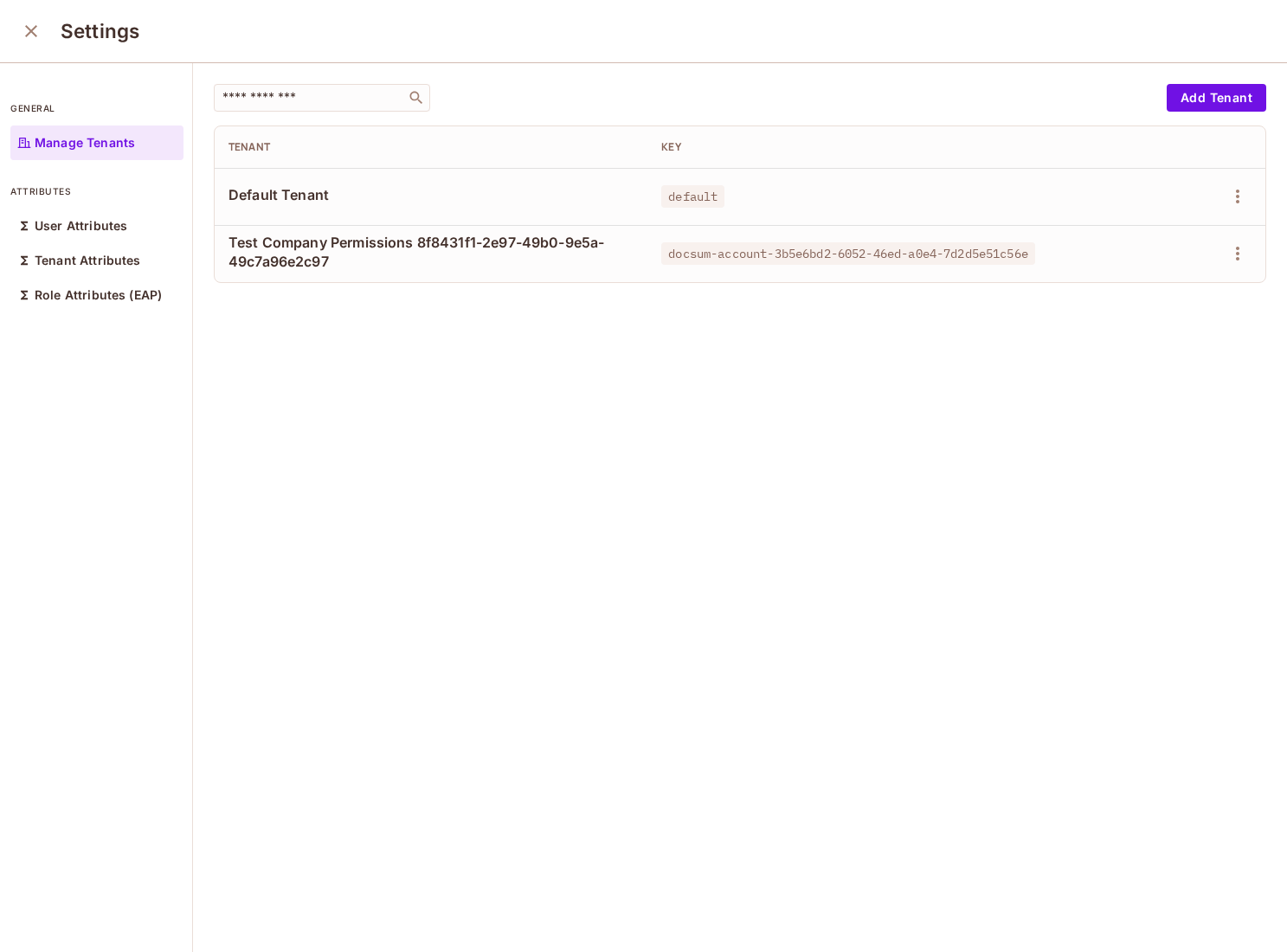
click at [577, 572] on div "​ Add Tenant Tenant Key Default Tenant default Test Company Permissions 8f8431f…" at bounding box center [740, 508] width 1094 height 891
